Goal: Task Accomplishment & Management: Complete application form

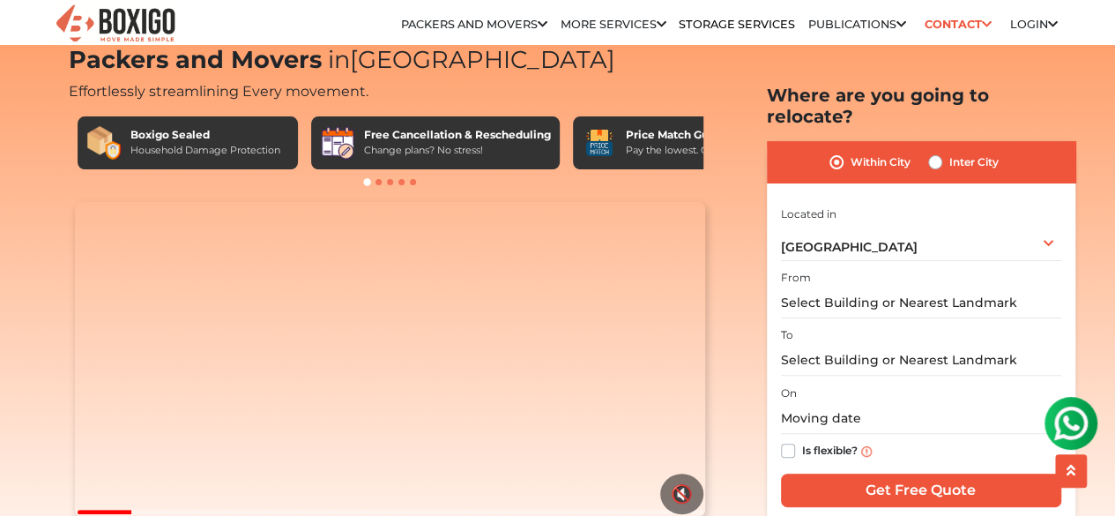
scroll to position [49, 0]
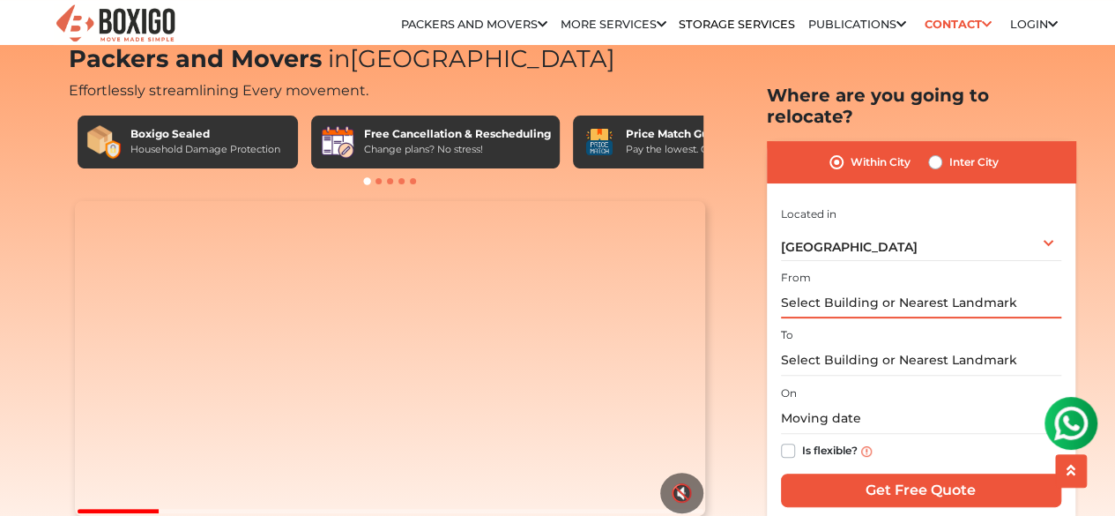
click at [973, 287] on input "text" at bounding box center [921, 302] width 280 height 31
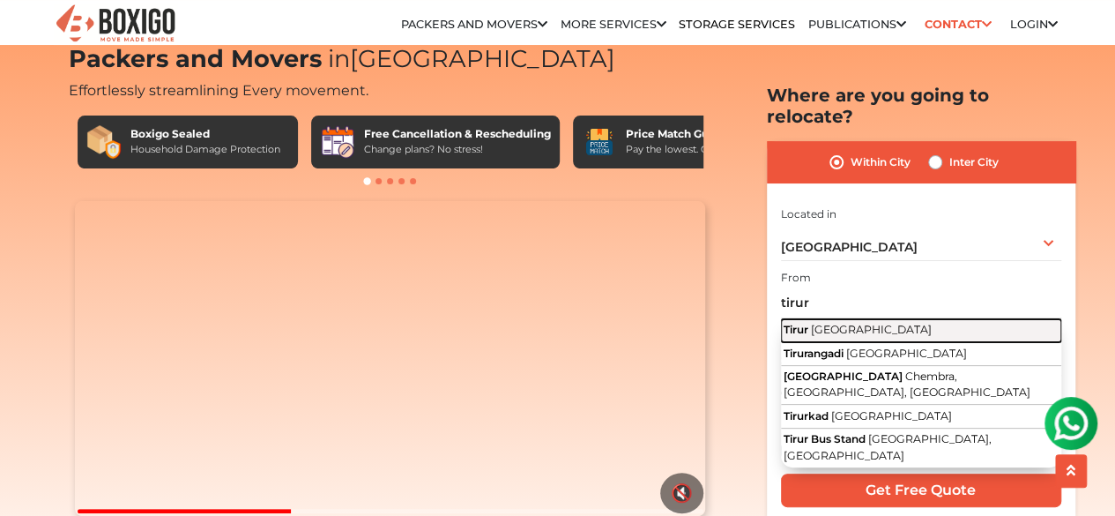
click at [790, 323] on span "Tirur" at bounding box center [796, 329] width 25 height 13
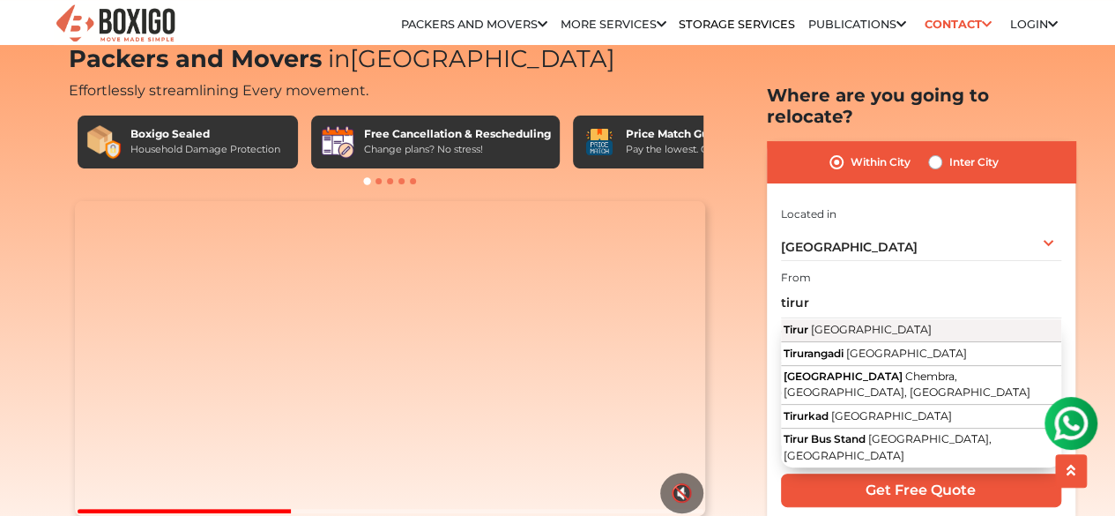
type input "[GEOGRAPHIC_DATA], [GEOGRAPHIC_DATA]"
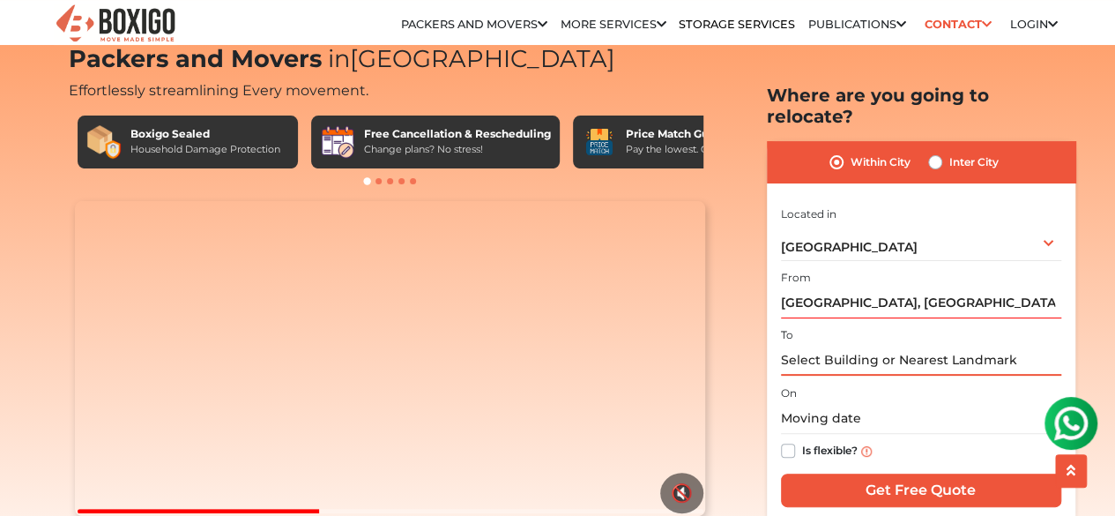
click at [816, 345] on input "text" at bounding box center [921, 360] width 280 height 31
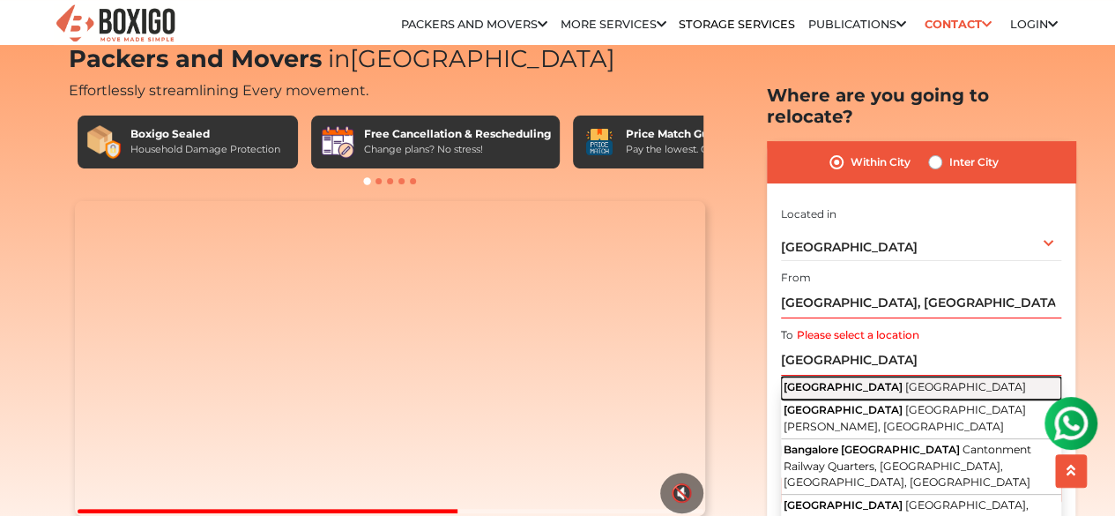
click at [823, 380] on span "[GEOGRAPHIC_DATA]" at bounding box center [843, 386] width 119 height 13
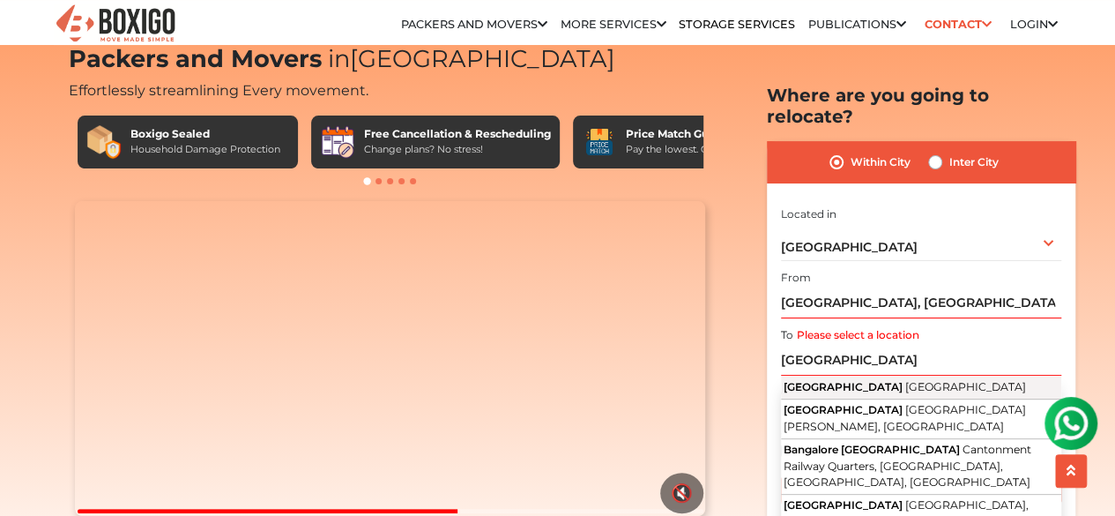
type input "[GEOGRAPHIC_DATA], [GEOGRAPHIC_DATA]"
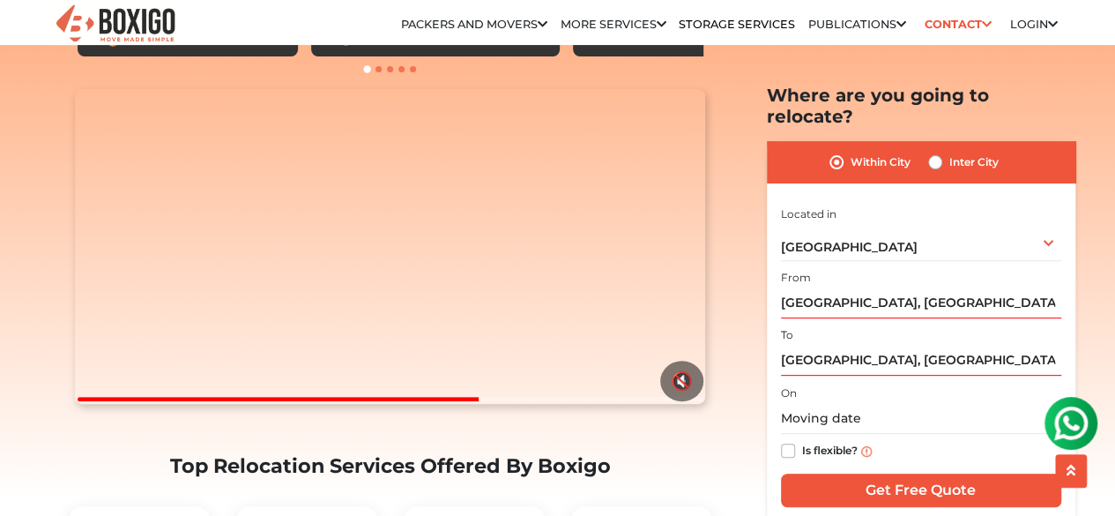
scroll to position [162, 0]
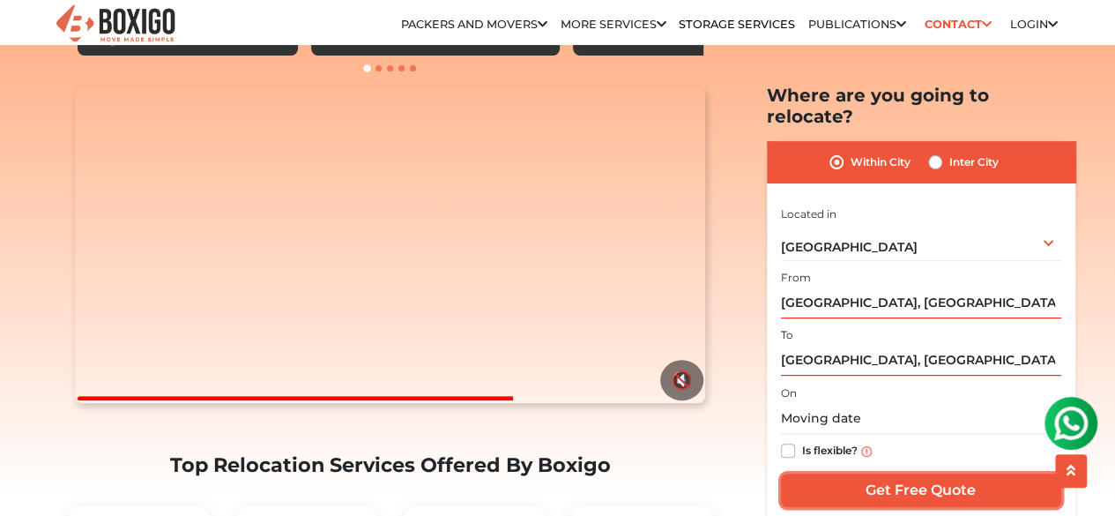
click at [843, 473] on input "Get Free Quote" at bounding box center [921, 490] width 280 height 34
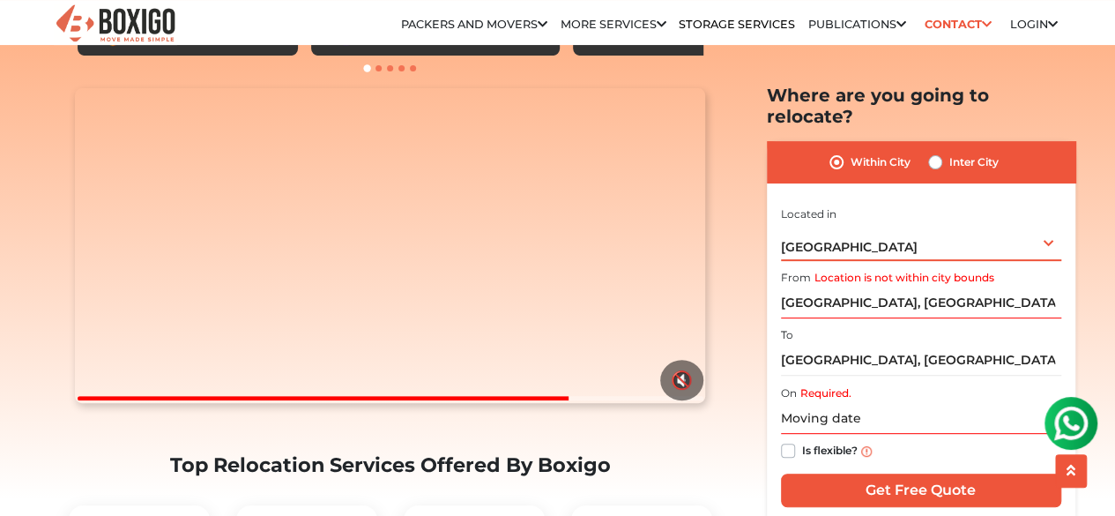
click at [923, 229] on div "[GEOGRAPHIC_DATA] Select City [GEOGRAPHIC_DATA] [GEOGRAPHIC_DATA] [GEOGRAPHIC_D…" at bounding box center [921, 241] width 280 height 37
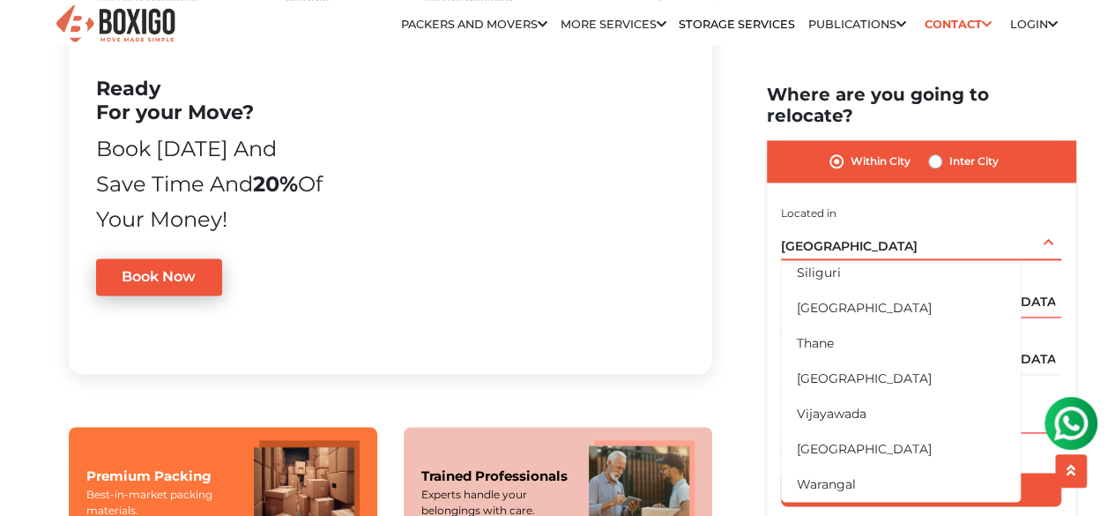
scroll to position [1089, 0]
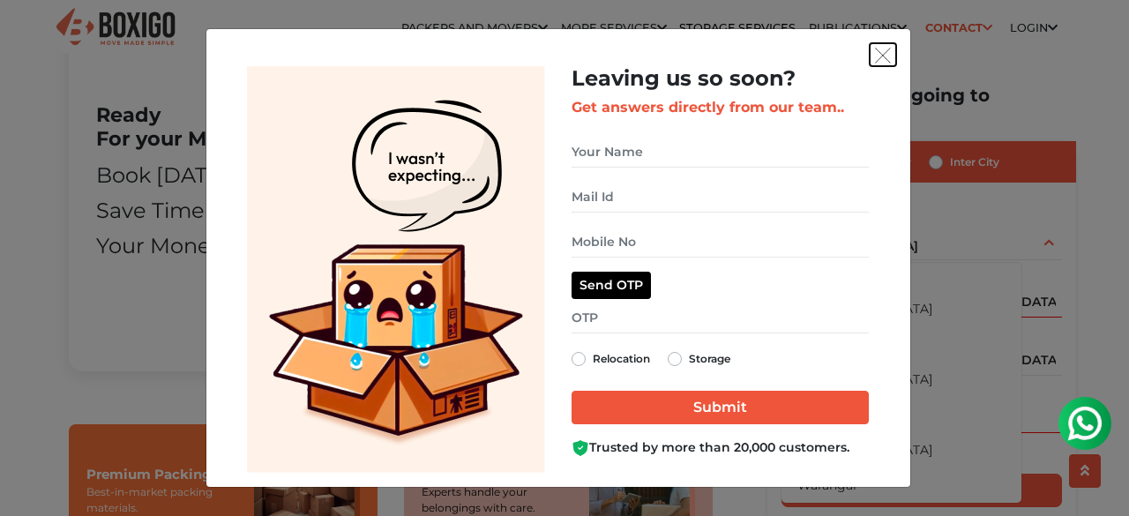
click at [875, 52] on img "get free quote dialog" at bounding box center [883, 56] width 16 height 16
